Goal: Task Accomplishment & Management: Use online tool/utility

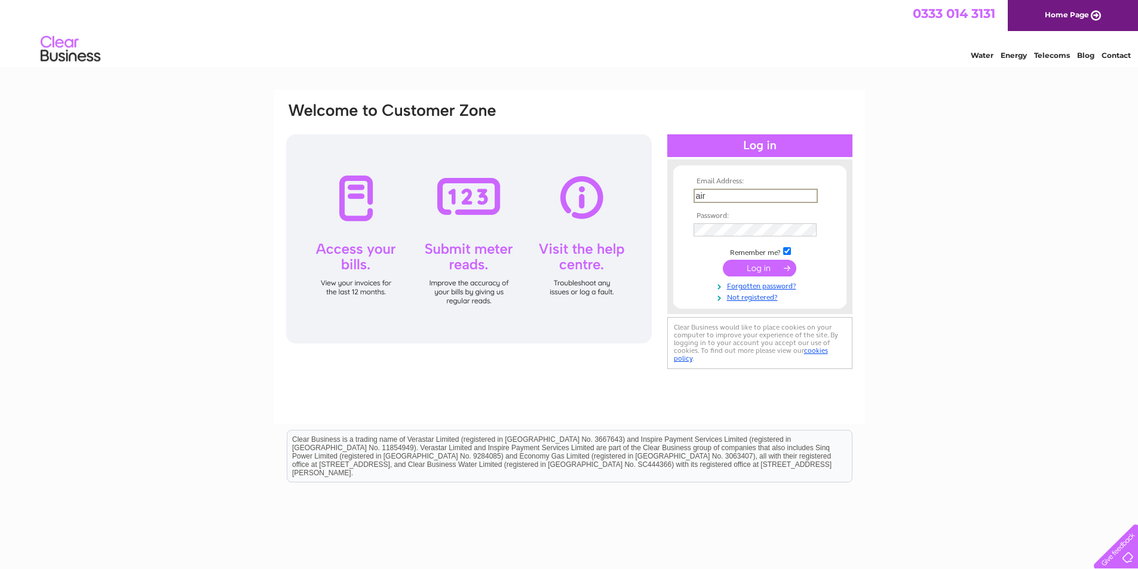
type input "airdriebc@outlook.com"
click at [757, 236] on td at bounding box center [759, 229] width 139 height 19
click at [767, 266] on input "submit" at bounding box center [759, 267] width 73 height 17
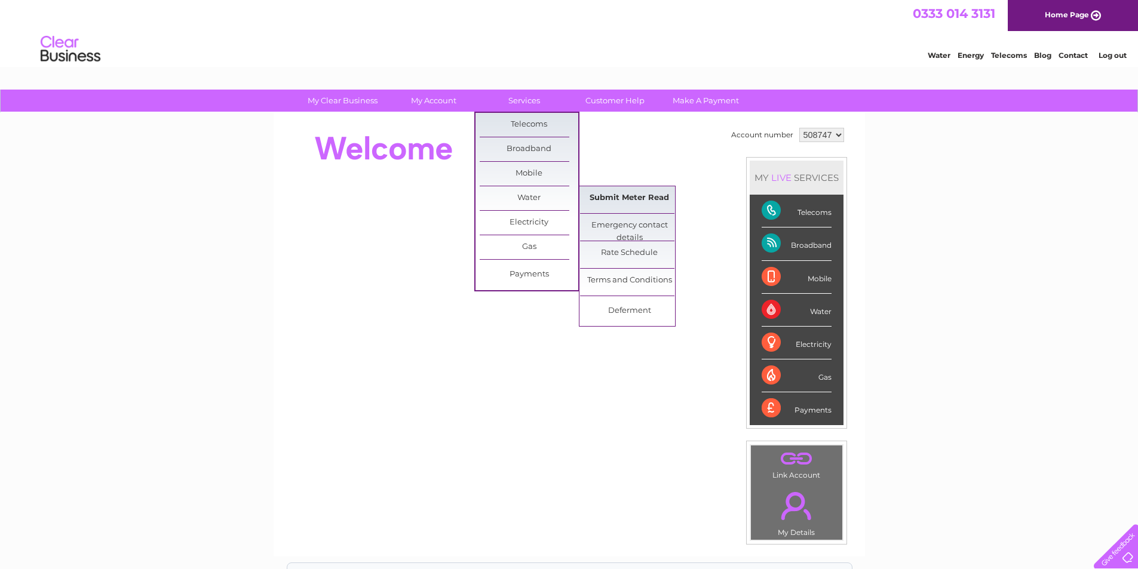
click at [621, 198] on link "Submit Meter Read" at bounding box center [629, 198] width 99 height 24
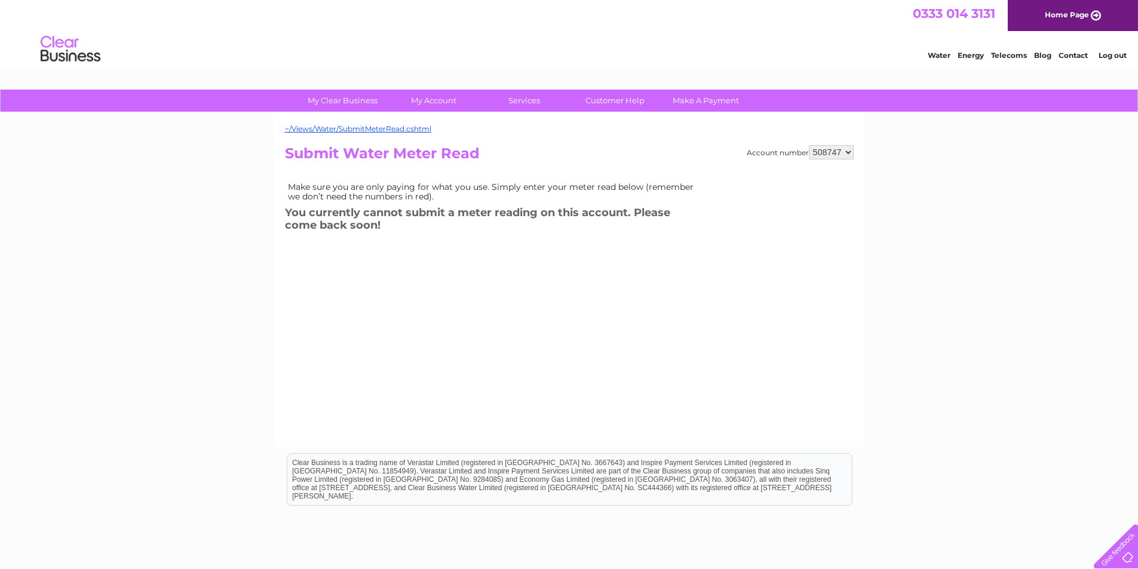
click at [849, 151] on select "508747 910219" at bounding box center [831, 152] width 45 height 14
select select "910219"
click at [809, 145] on select "508747 910219" at bounding box center [831, 152] width 45 height 14
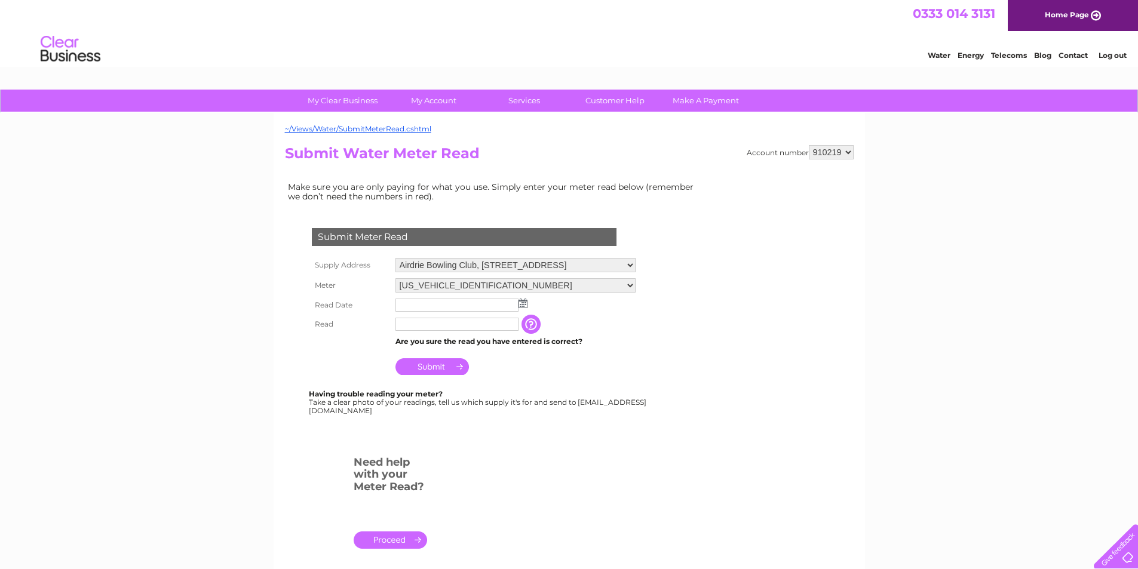
click at [524, 305] on img at bounding box center [522, 304] width 9 height 10
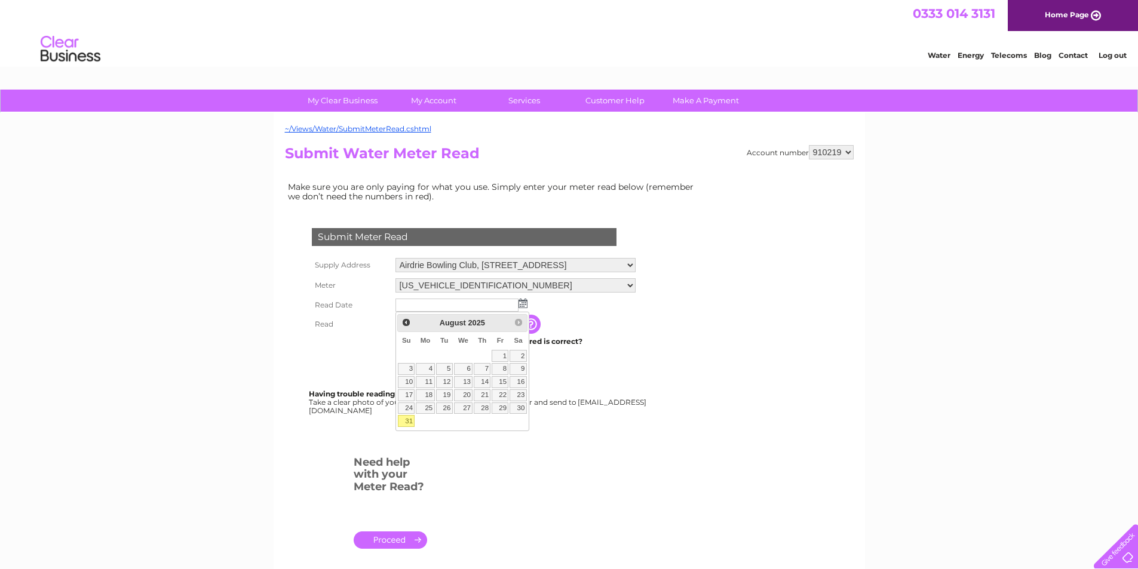
click at [405, 419] on link "31" at bounding box center [406, 421] width 17 height 12
type input "[DATE]"
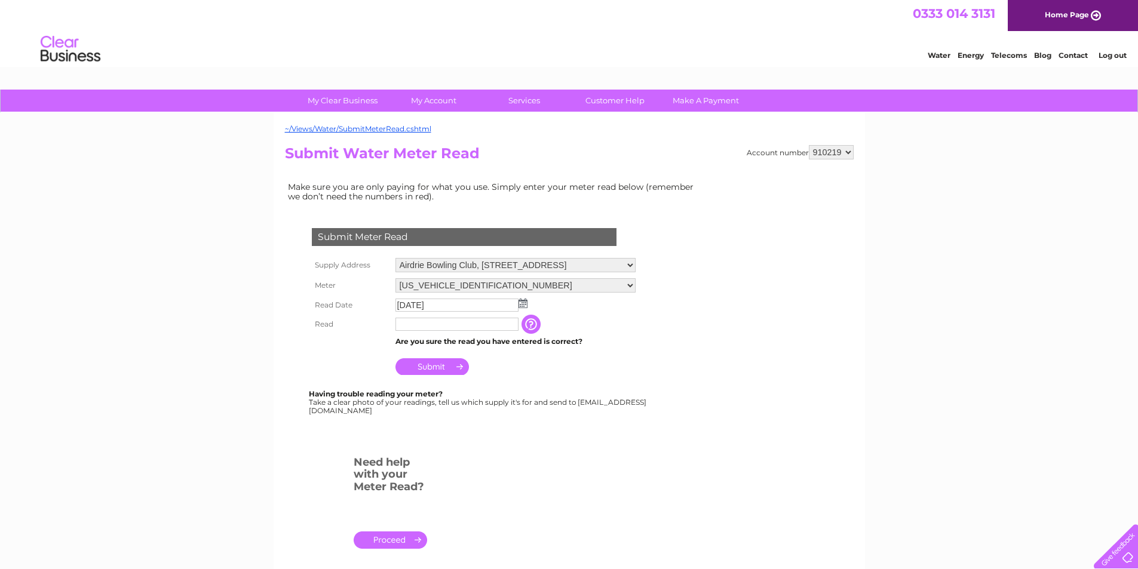
click at [405, 321] on input "text" at bounding box center [456, 324] width 123 height 13
type input "2509"
click at [434, 368] on input "Submit" at bounding box center [431, 367] width 73 height 17
